Goal: Information Seeking & Learning: Learn about a topic

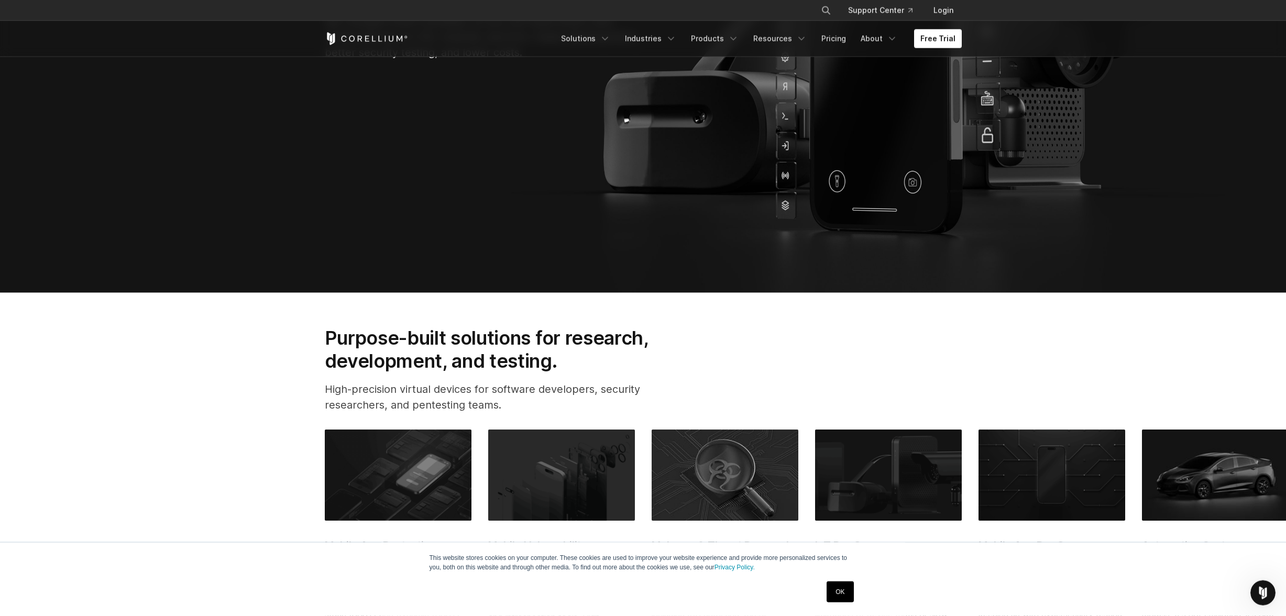
scroll to position [92, 0]
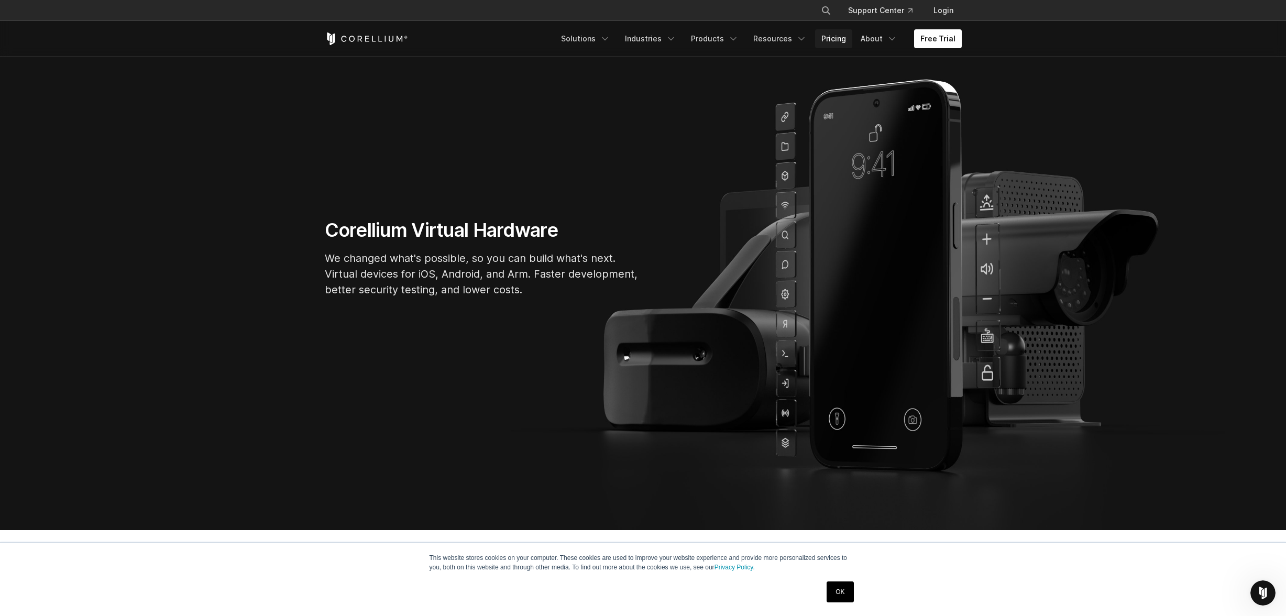
click at [834, 39] on link "Pricing" at bounding box center [833, 38] width 37 height 19
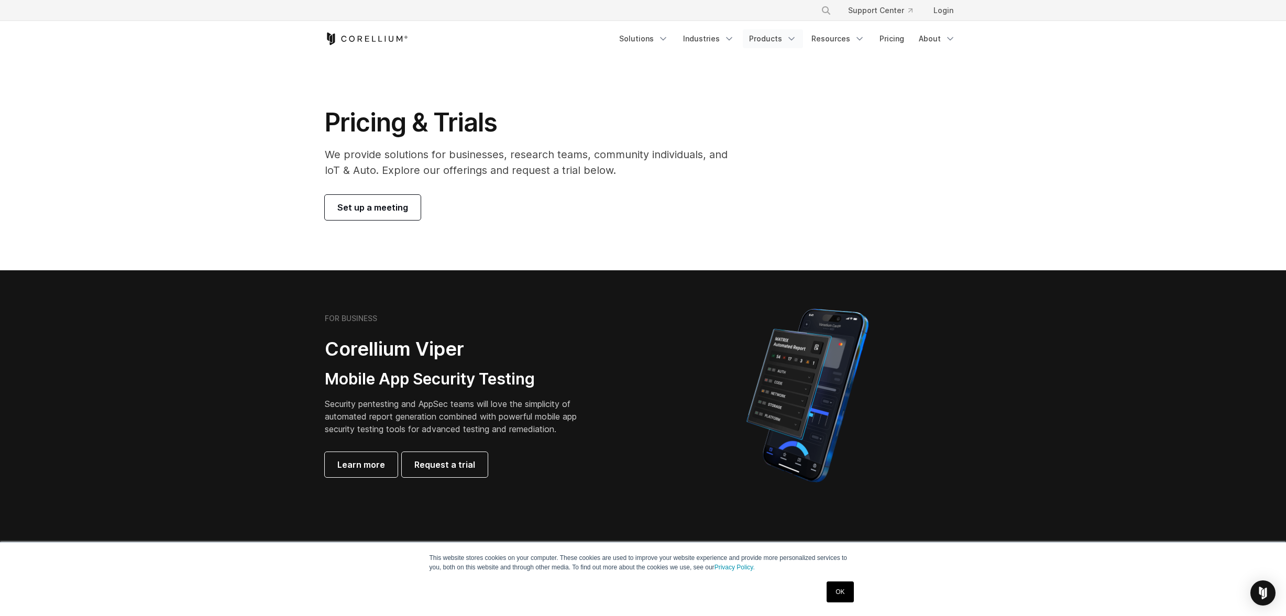
click at [788, 40] on link "Products" at bounding box center [773, 38] width 60 height 19
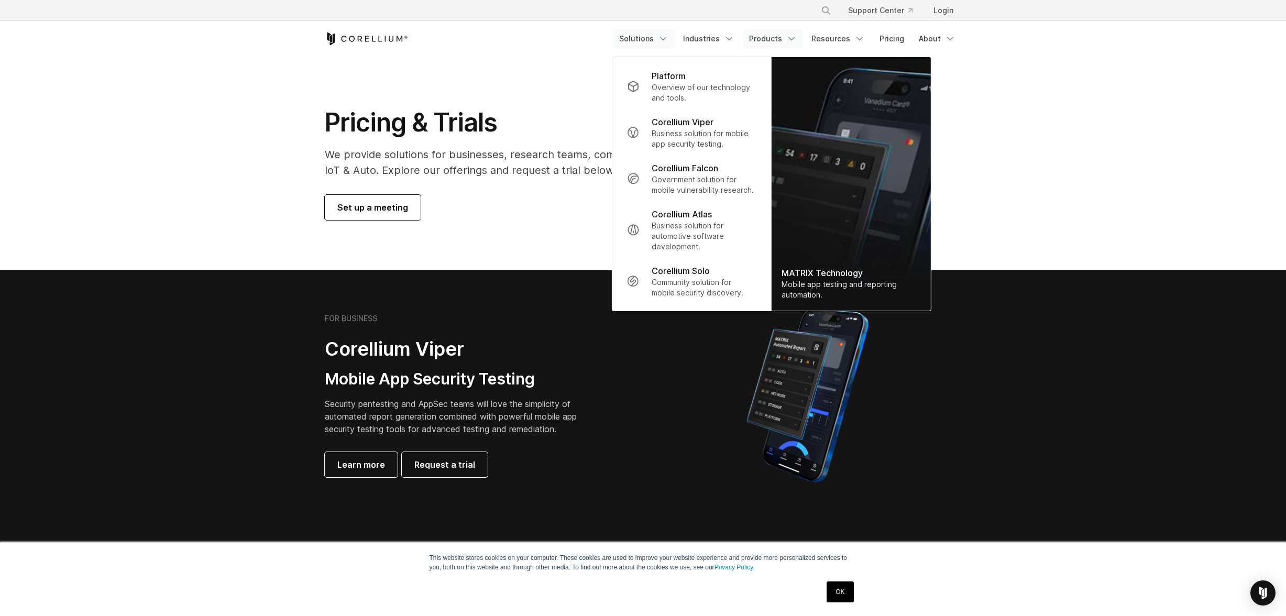
click at [652, 37] on link "Solutions" at bounding box center [644, 38] width 62 height 19
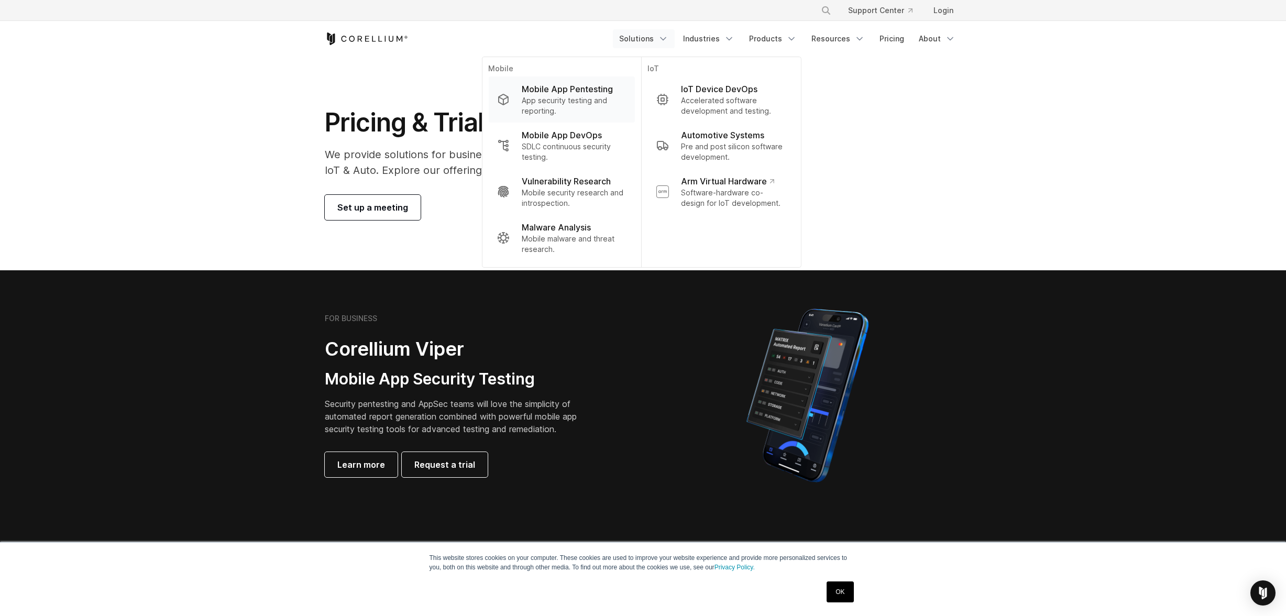
click at [598, 95] on p "Mobile App Pentesting" at bounding box center [567, 89] width 91 height 13
